Goal: Find specific page/section

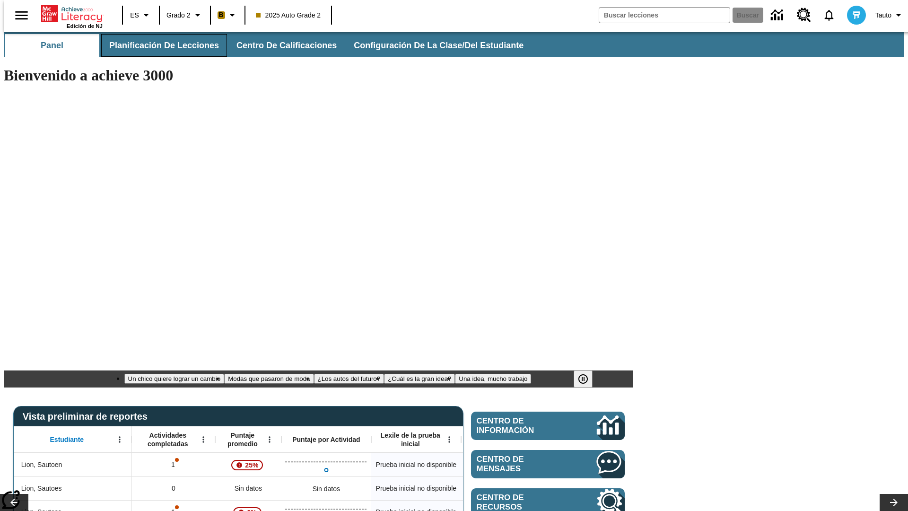
click at [158, 45] on span "Planificación de lecciones" at bounding box center [164, 45] width 110 height 11
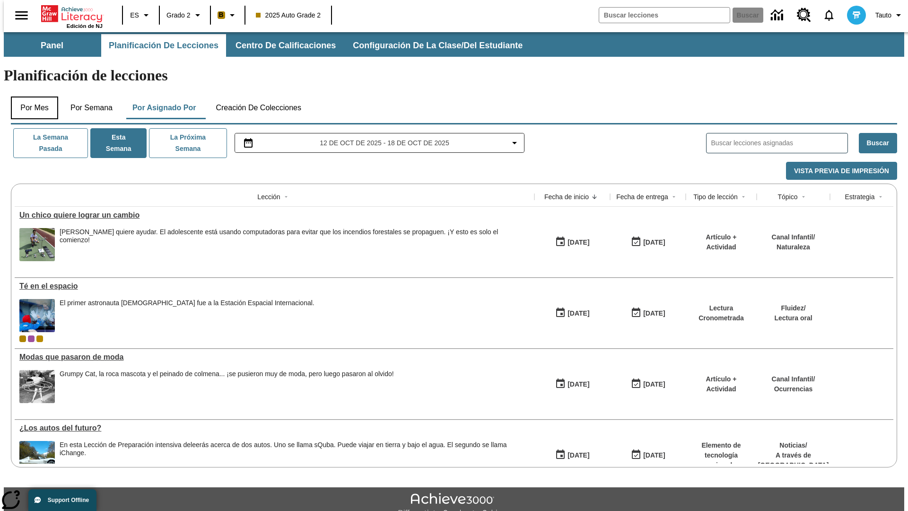
click at [31, 97] on button "Por mes" at bounding box center [34, 108] width 47 height 23
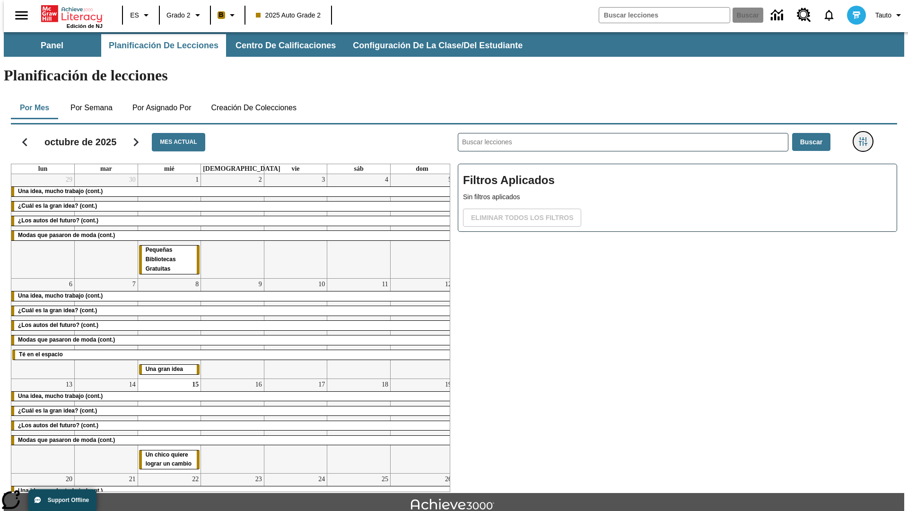
click at [866, 137] on icon "Menú lateral de filtros" at bounding box center [863, 141] width 9 height 9
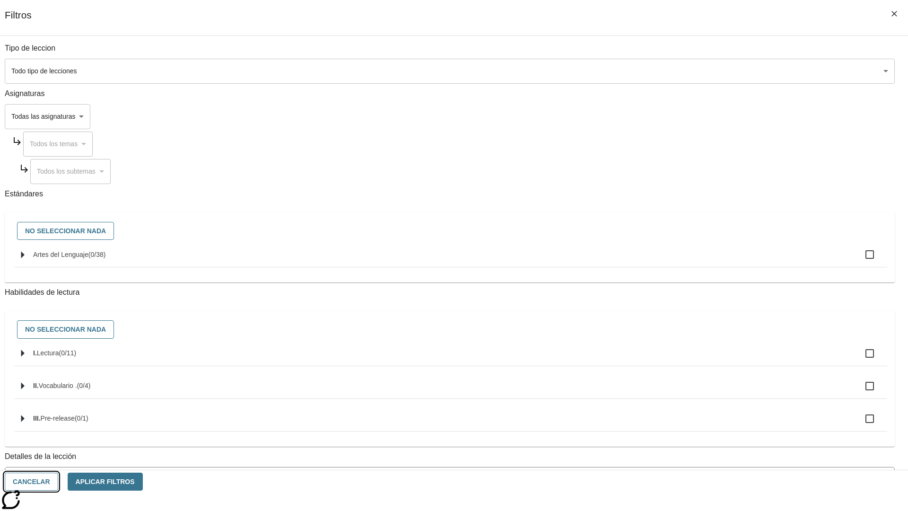
click at [58, 482] on button "Cancelar" at bounding box center [31, 482] width 53 height 18
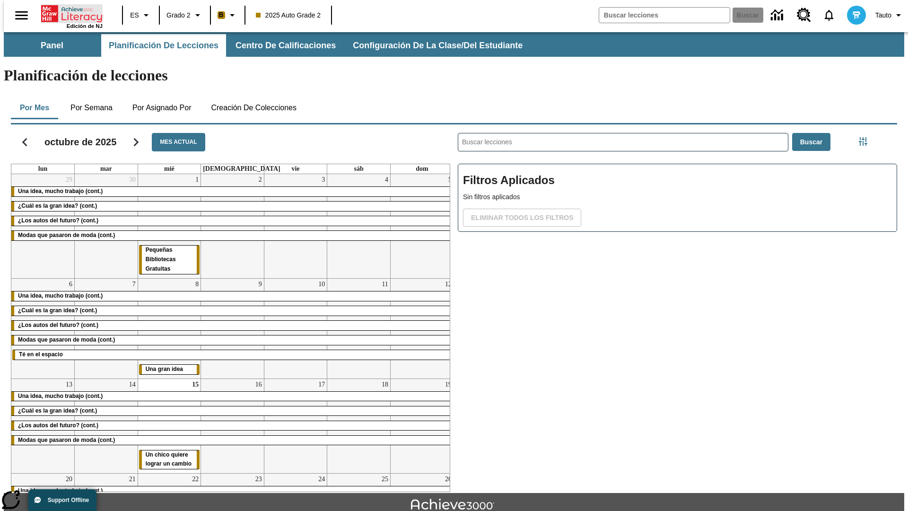
click at [68, 13] on icon "Portada" at bounding box center [72, 13] width 63 height 19
